Goal: Book appointment/travel/reservation

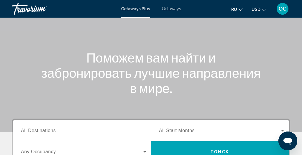
scroll to position [77, 0]
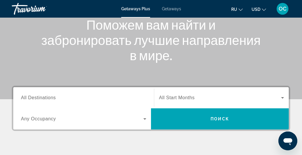
click at [35, 98] on span "All Destinations" at bounding box center [38, 97] width 35 height 5
click at [35, 98] on input "Destination All Destinations" at bounding box center [83, 98] width 125 height 7
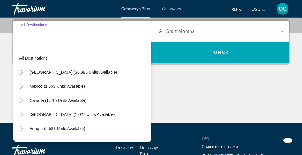
scroll to position [144, 0]
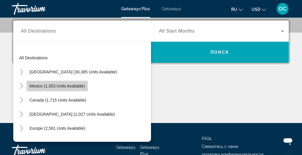
click at [35, 85] on span "Mexico (1,353 units available)" at bounding box center [56, 86] width 55 height 5
type input "**********"
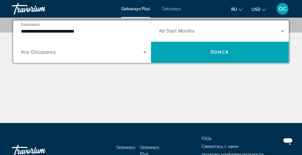
click at [190, 31] on span "All Start Months" at bounding box center [177, 31] width 36 height 5
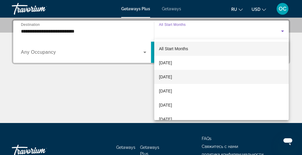
click at [172, 75] on span "[DATE]" at bounding box center [165, 77] width 13 height 7
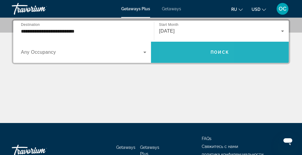
click at [186, 53] on span "Search widget" at bounding box center [220, 52] width 138 height 14
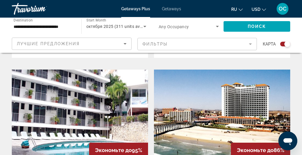
scroll to position [1251, 0]
